Goal: Task Accomplishment & Management: Manage account settings

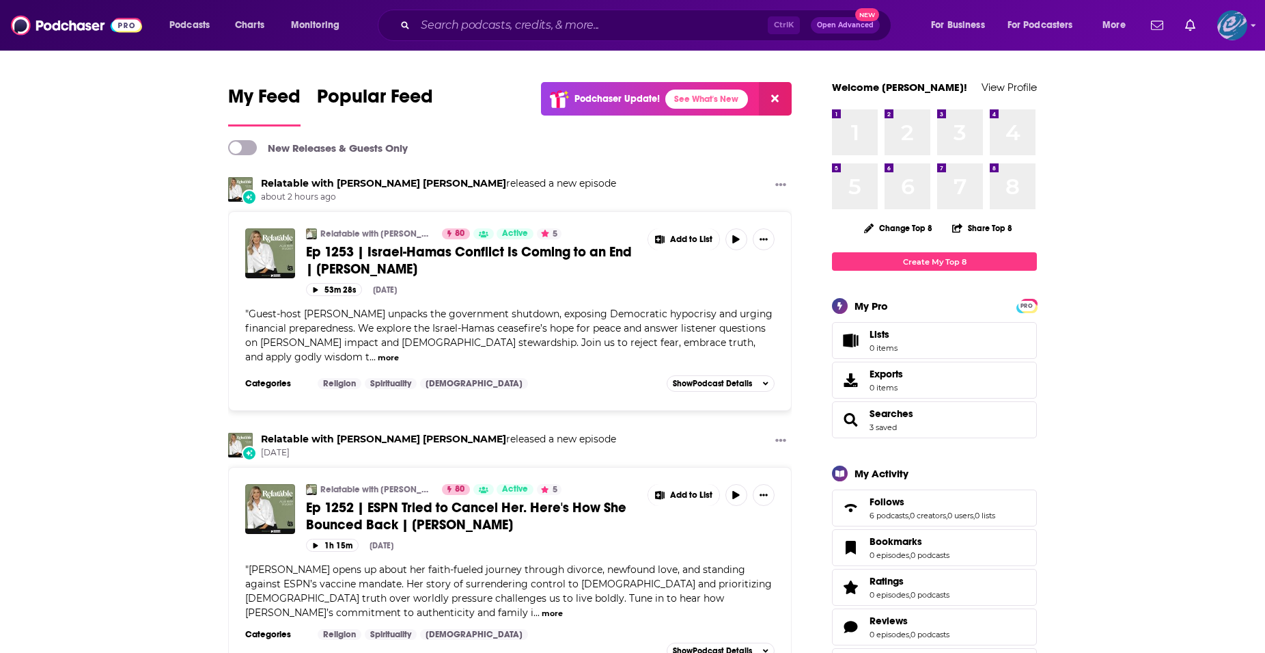
click at [1230, 28] on img "Logged in as Resurrection" at bounding box center [1233, 25] width 30 height 30
drag, startPoint x: 1168, startPoint y: 223, endPoint x: 1200, endPoint y: 501, distance: 279.9
click at [1227, 25] on img "Logged in as Resurrection" at bounding box center [1233, 25] width 30 height 30
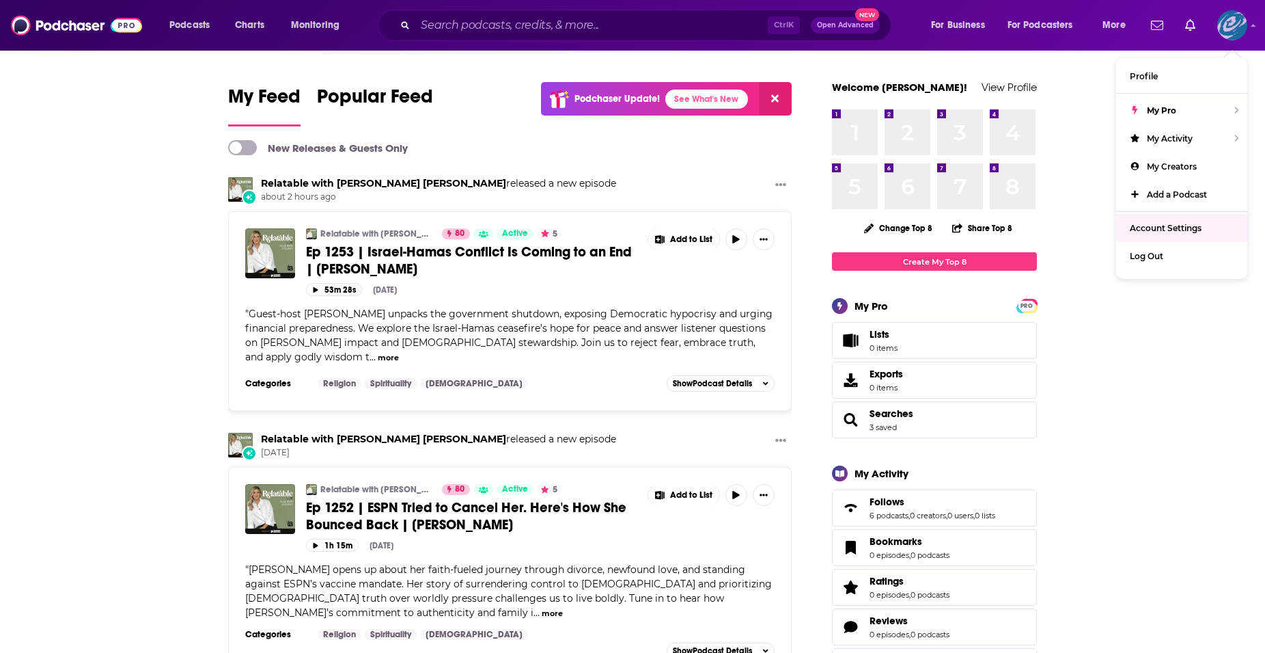
click at [1179, 225] on span "Account Settings" at bounding box center [1166, 228] width 72 height 10
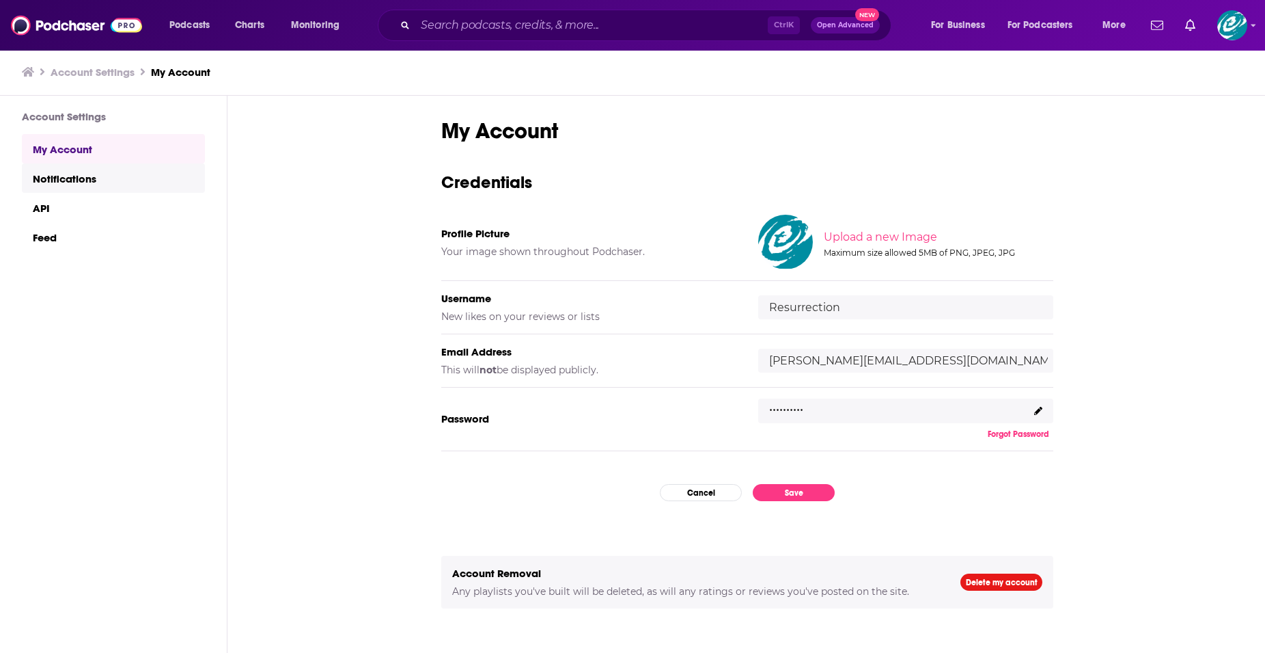
click at [72, 179] on link "Notifications" at bounding box center [113, 177] width 183 height 29
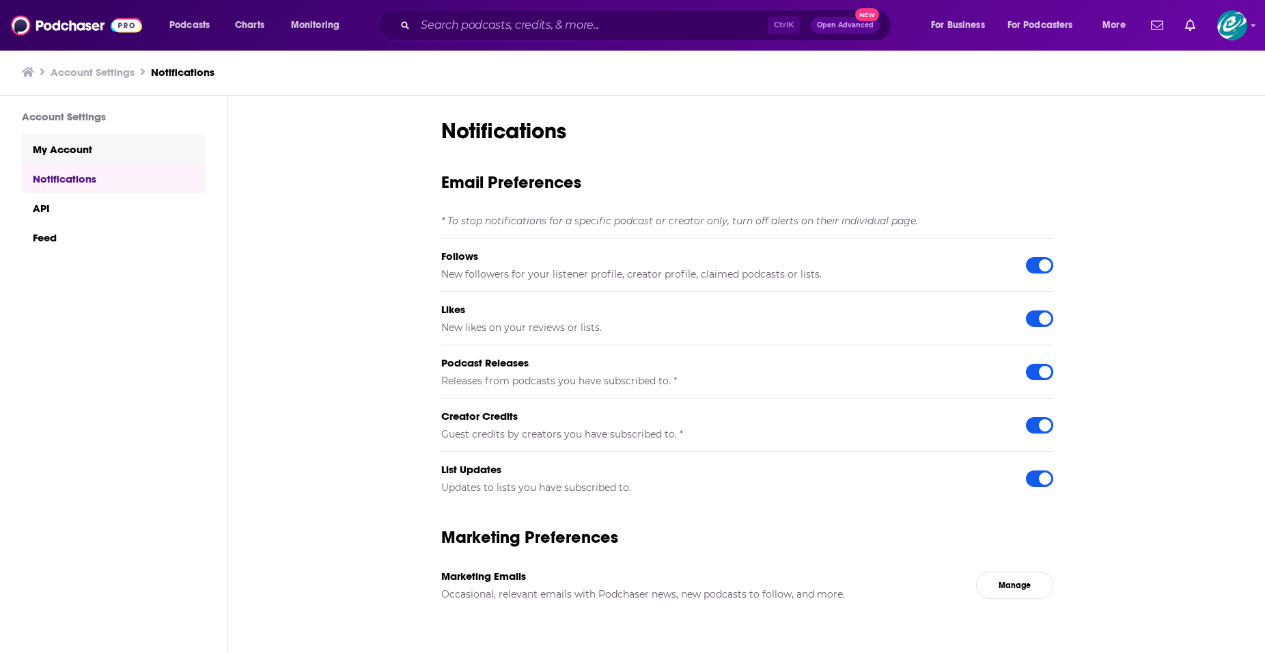
click at [74, 148] on link "My Account" at bounding box center [113, 148] width 183 height 29
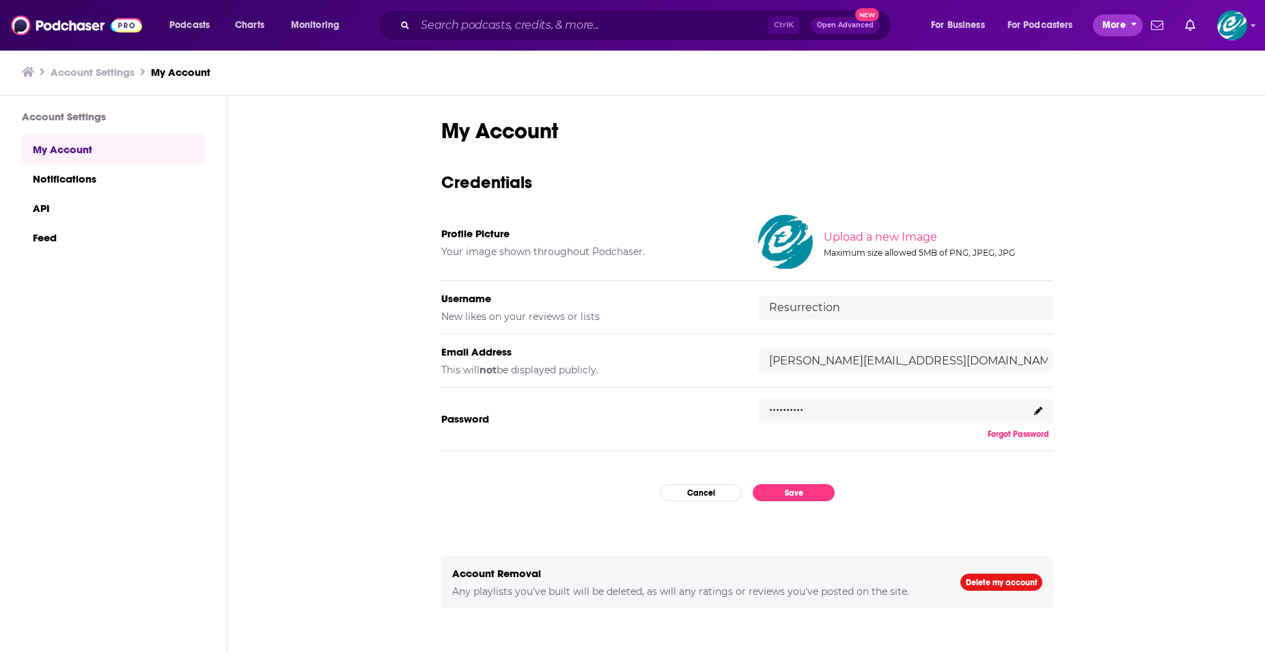
click at [1112, 23] on span "More" at bounding box center [1114, 25] width 23 height 19
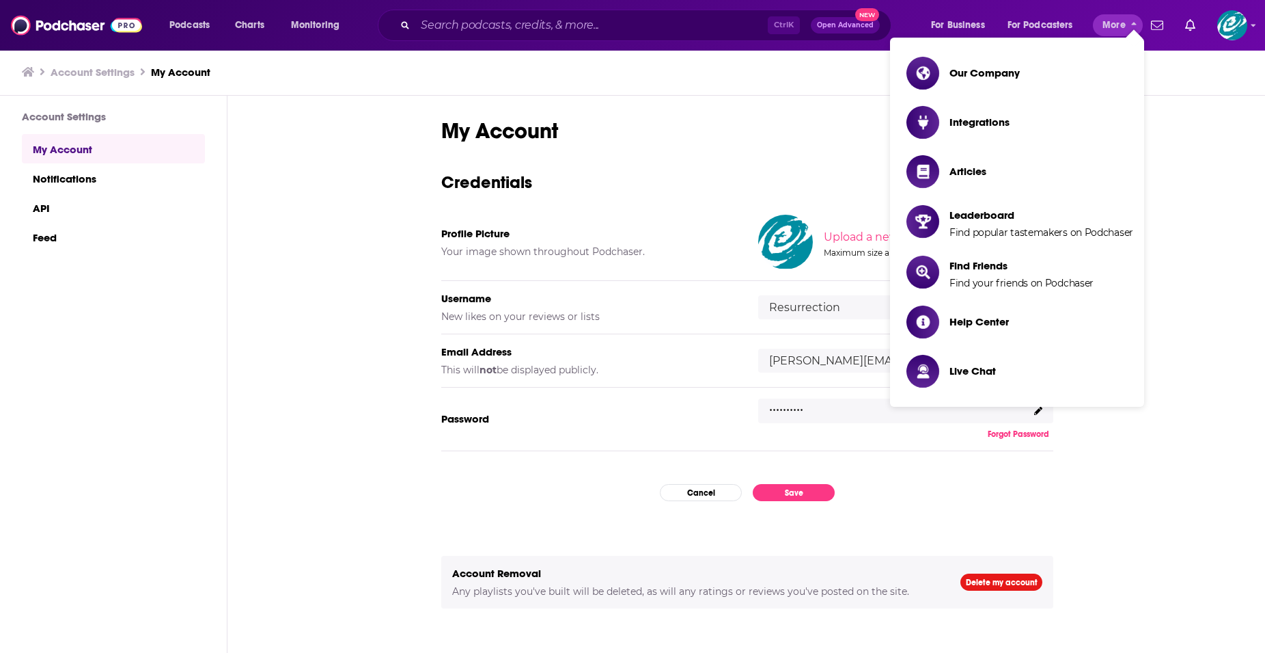
drag, startPoint x: 1215, startPoint y: 132, endPoint x: 1157, endPoint y: 29, distance: 117.5
click at [1214, 132] on div "My Account Credentials Profile Picture Your image shown throughout Podchaser. U…" at bounding box center [748, 375] width 1040 height 558
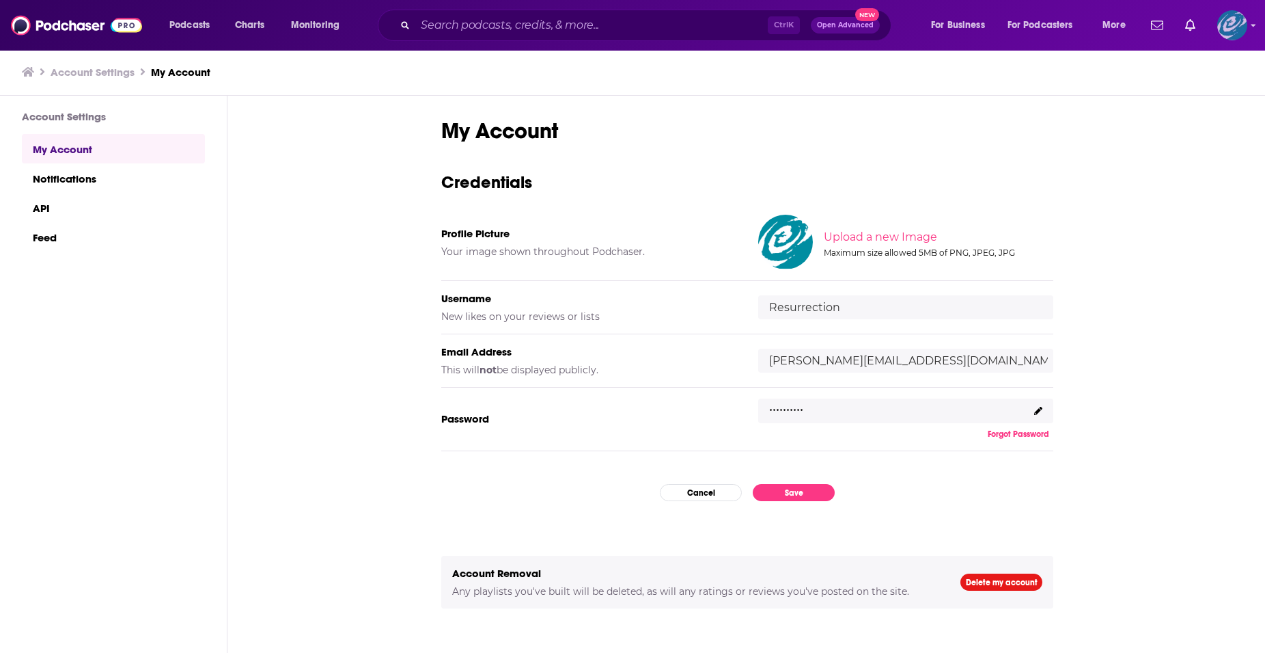
click at [1231, 26] on img "Logged in as Resurrection" at bounding box center [1233, 25] width 30 height 30
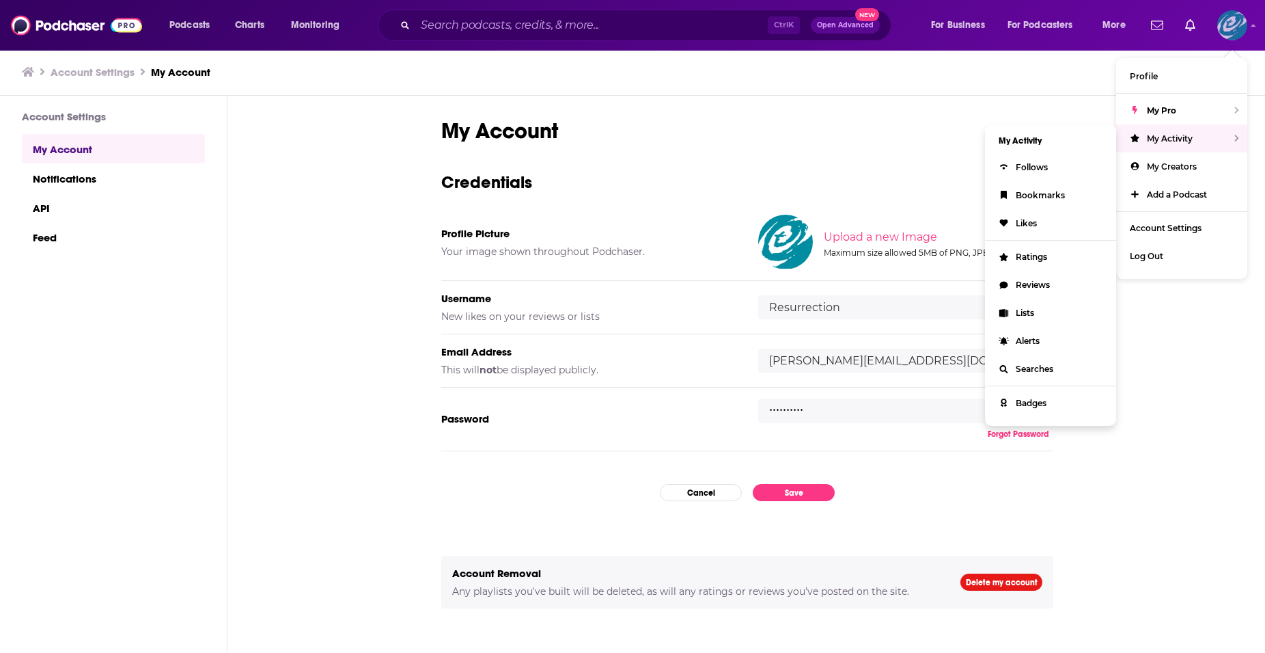
drag, startPoint x: 1168, startPoint y: 108, endPoint x: 1170, endPoint y: 134, distance: 26.1
click at [1170, 134] on ul "Profile My Pro My Activity My Activity Follows Bookmarks Likes Ratings Reviews …" at bounding box center [1181, 168] width 131 height 221
